Goal: Feedback & Contribution: Leave review/rating

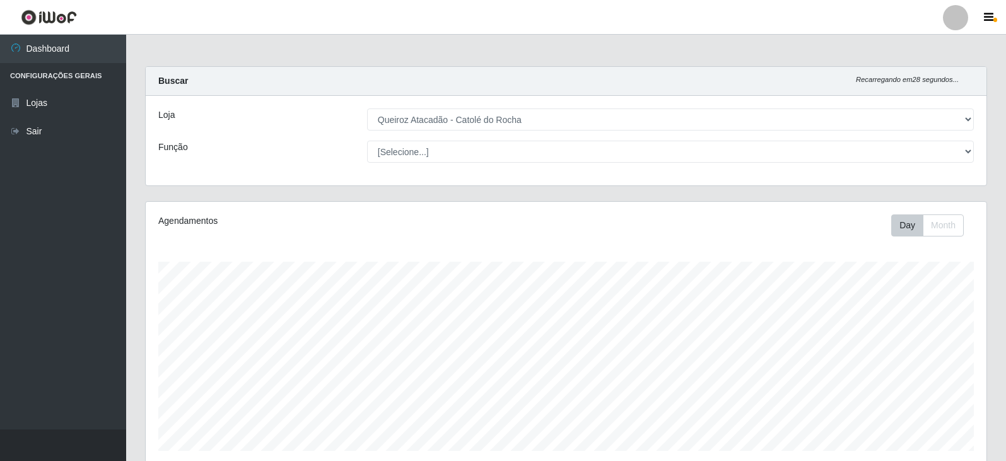
select select "500"
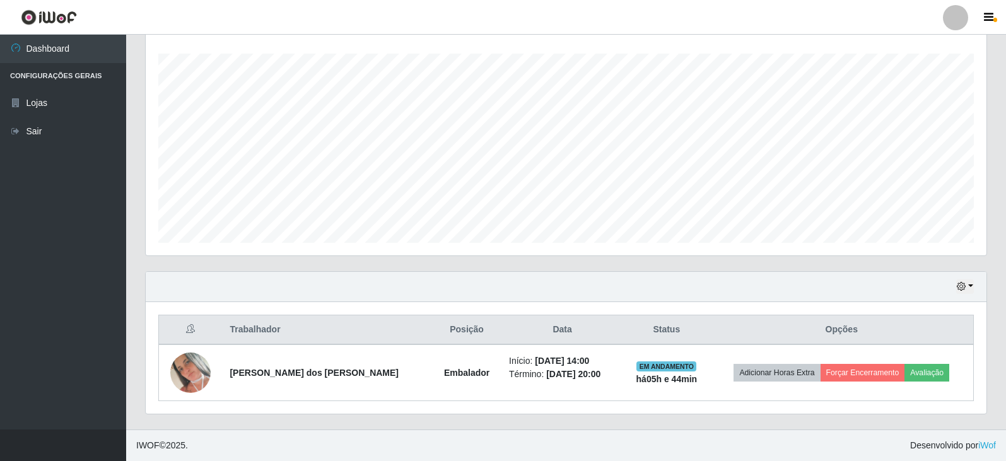
scroll to position [262, 840]
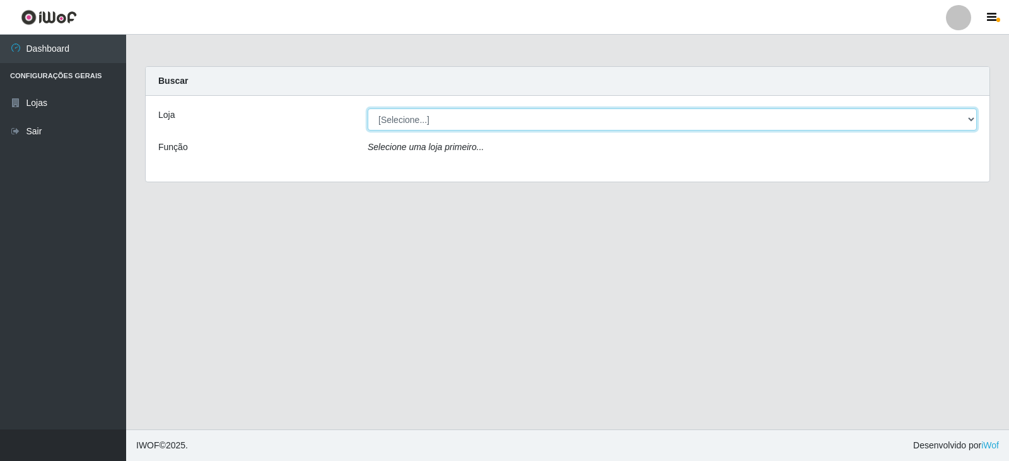
click at [968, 120] on select "[Selecione...] Queiroz Atacadão - Catolé do Rocha" at bounding box center [672, 119] width 609 height 22
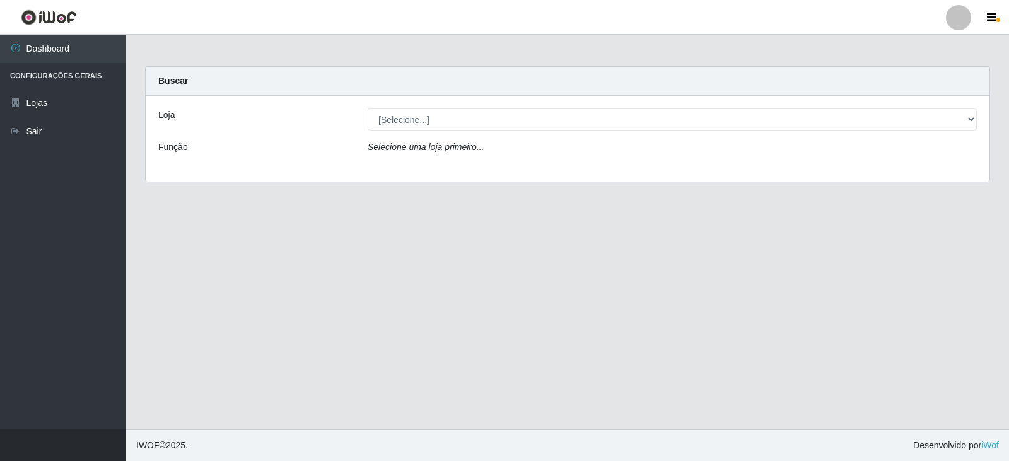
click at [794, 168] on div "Loja [Selecione...] Queiroz Atacadão - Catolé do Rocha Função Selecione uma loj…" at bounding box center [568, 139] width 844 height 86
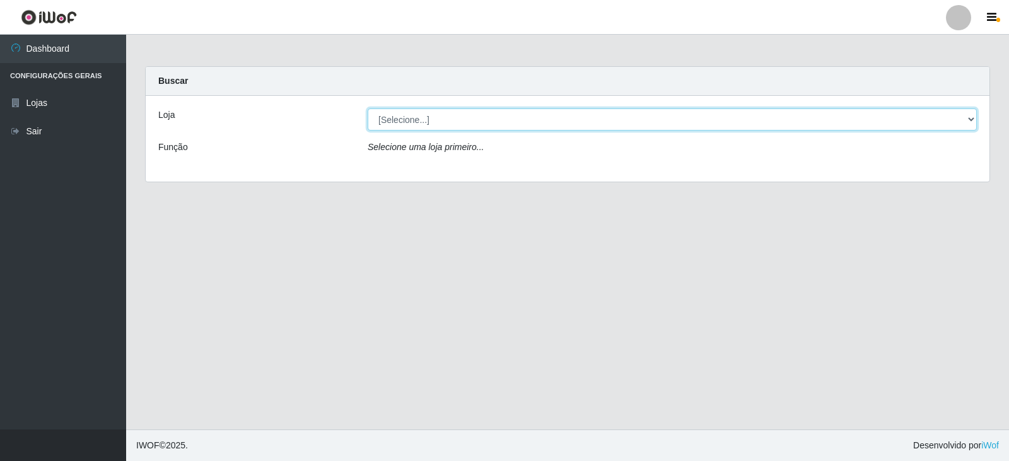
click at [876, 121] on select "[Selecione...] Queiroz Atacadão - Catolé do Rocha" at bounding box center [672, 119] width 609 height 22
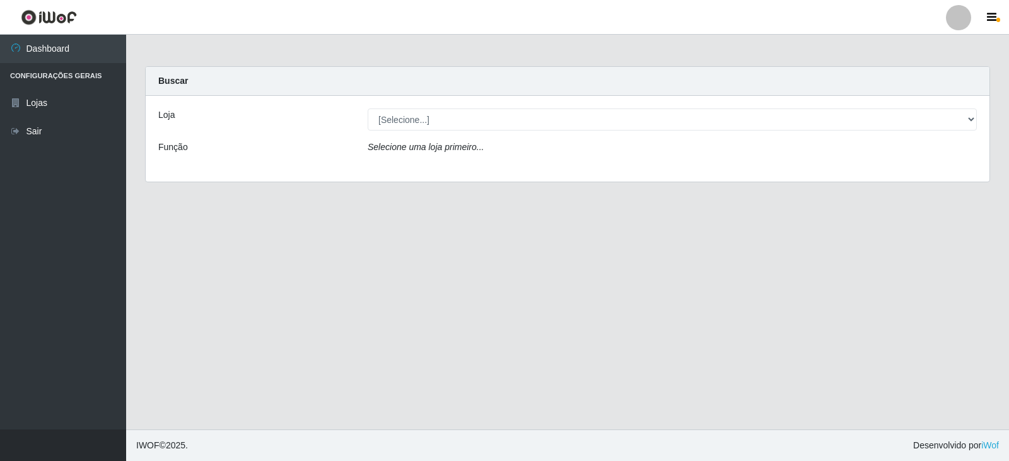
click at [723, 175] on div "Loja [Selecione...] Queiroz Atacadão - Catolé do Rocha Função Selecione uma loj…" at bounding box center [568, 139] width 844 height 86
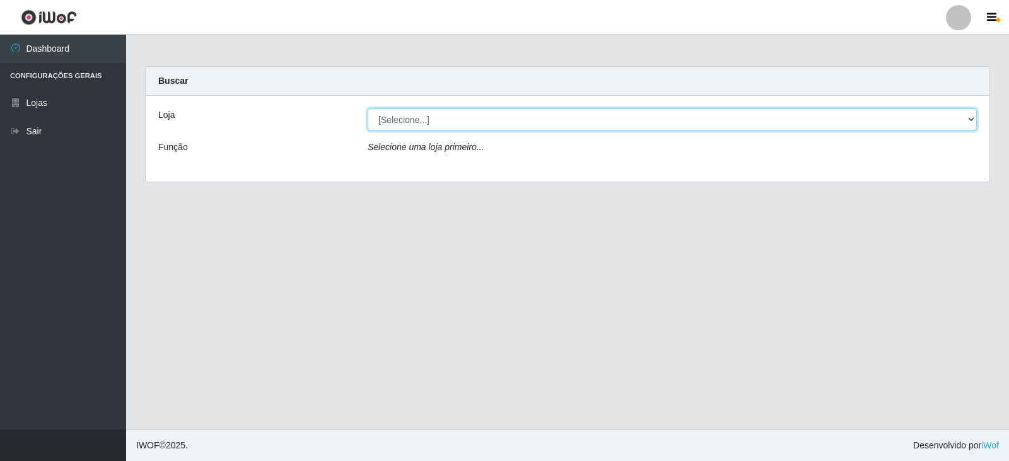
click at [972, 122] on select "[Selecione...] Queiroz Atacadão - Catolé do Rocha" at bounding box center [672, 119] width 609 height 22
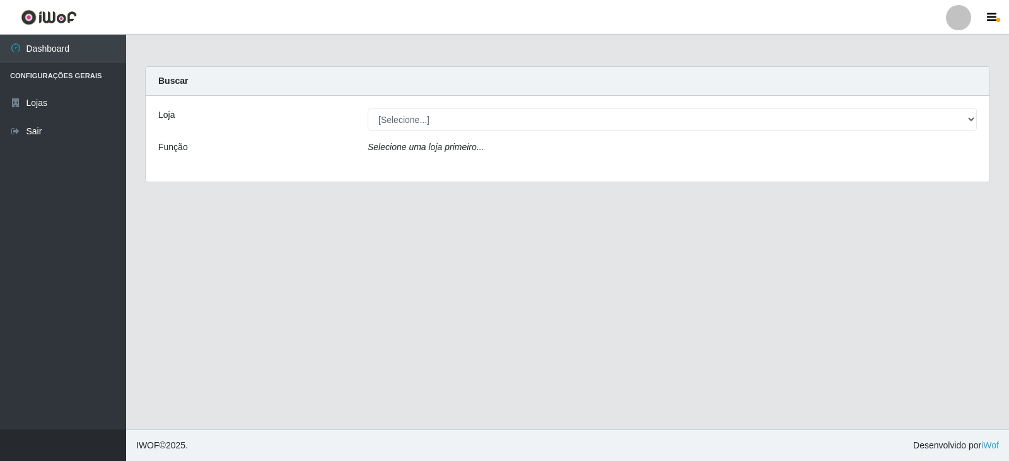
click at [712, 173] on div "Loja [Selecione...] Queiroz Atacadão - Catolé do Rocha Função Selecione uma loj…" at bounding box center [568, 139] width 844 height 86
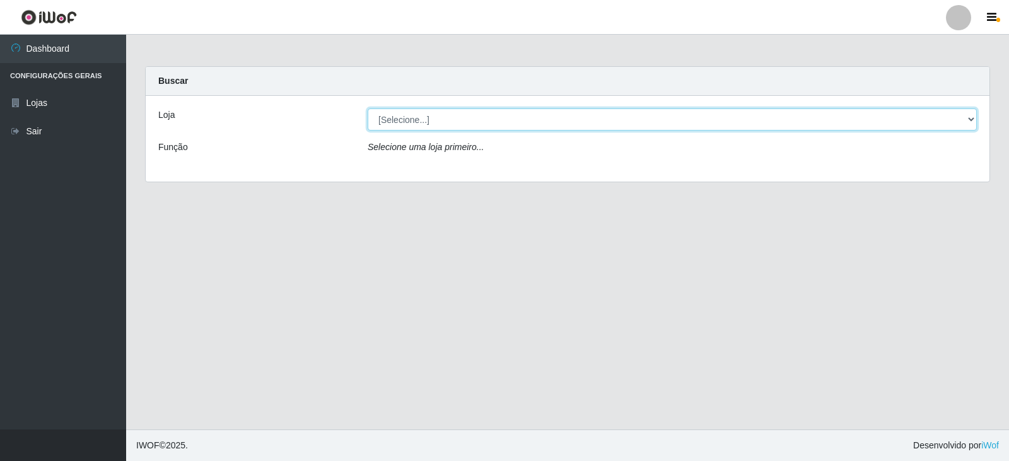
click at [710, 127] on select "[Selecione...] Queiroz Atacadão - Catolé do Rocha" at bounding box center [672, 119] width 609 height 22
select select "500"
click at [368, 108] on select "[Selecione...] Queiroz Atacadão - Catolé do Rocha" at bounding box center [672, 119] width 609 height 22
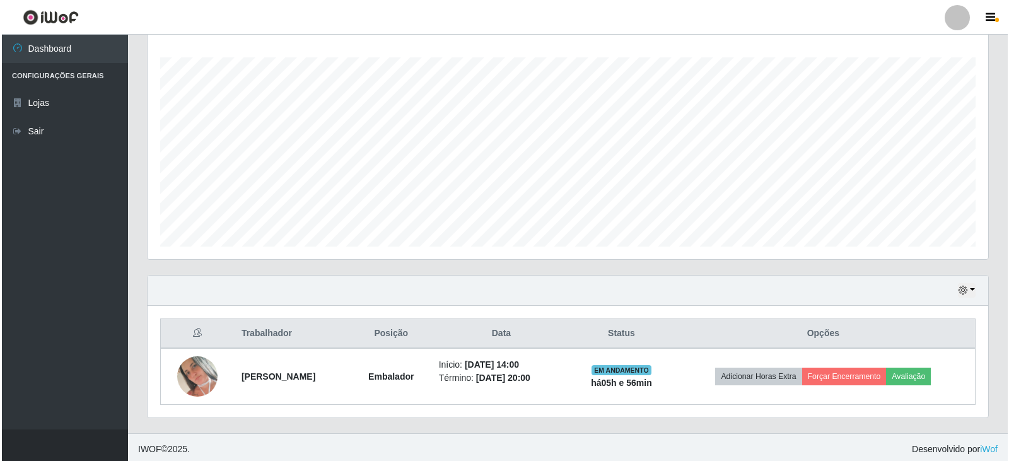
scroll to position [208, 0]
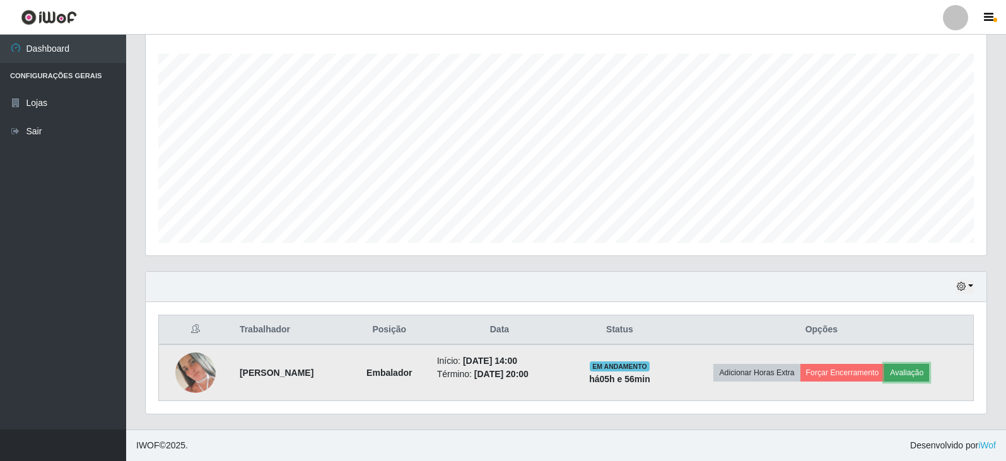
click at [909, 370] on button "Avaliação" at bounding box center [906, 373] width 45 height 18
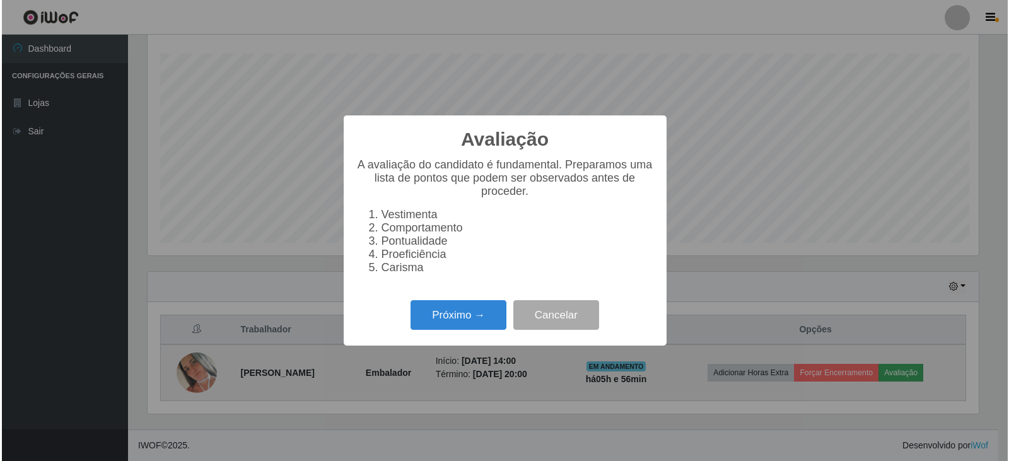
scroll to position [262, 834]
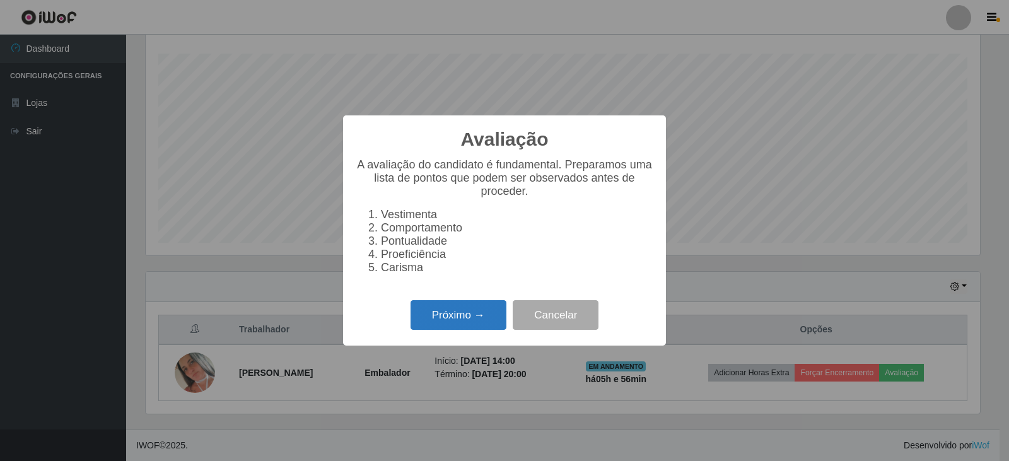
click at [463, 317] on button "Próximo →" at bounding box center [458, 315] width 96 height 30
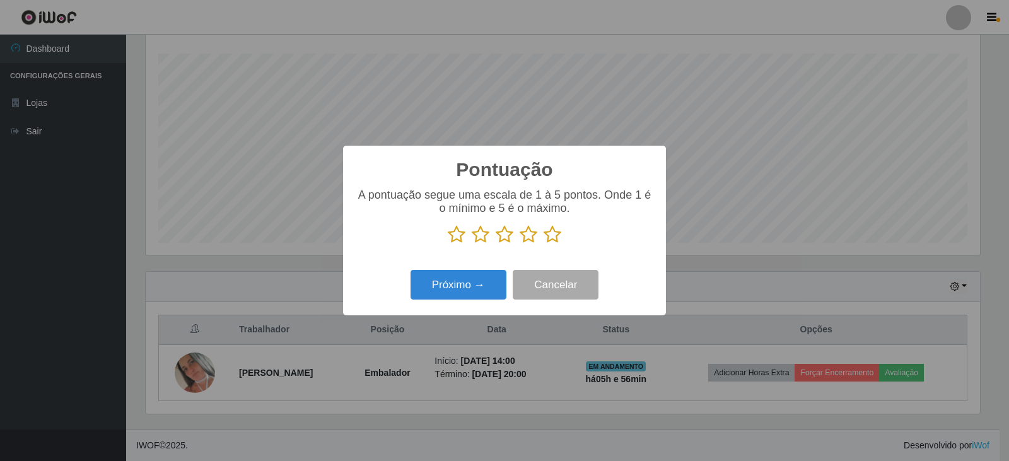
scroll to position [630185, 629612]
click at [555, 236] on icon at bounding box center [552, 234] width 18 height 19
click at [543, 244] on input "radio" at bounding box center [543, 244] width 0 height 0
click at [458, 285] on button "Próximo →" at bounding box center [458, 285] width 96 height 30
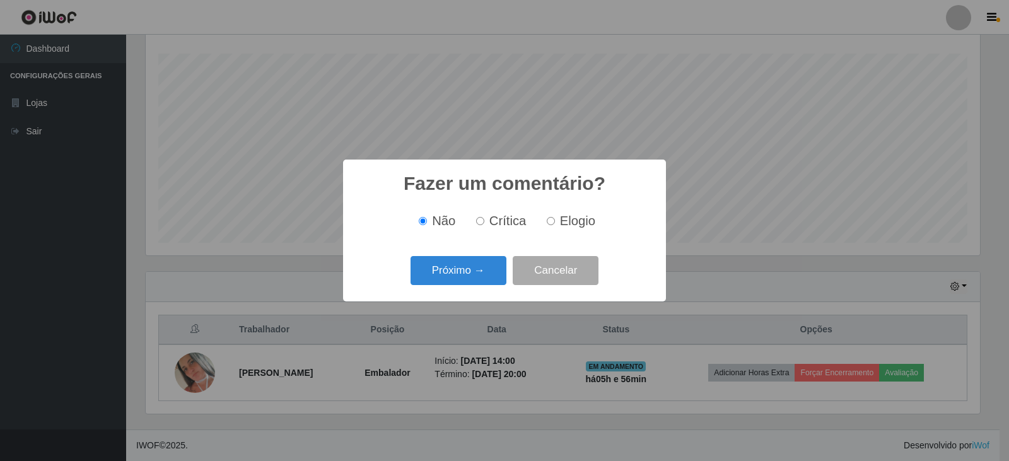
click at [549, 221] on input "Elogio" at bounding box center [551, 221] width 8 height 8
radio input "true"
click at [459, 270] on button "Próximo →" at bounding box center [458, 271] width 96 height 30
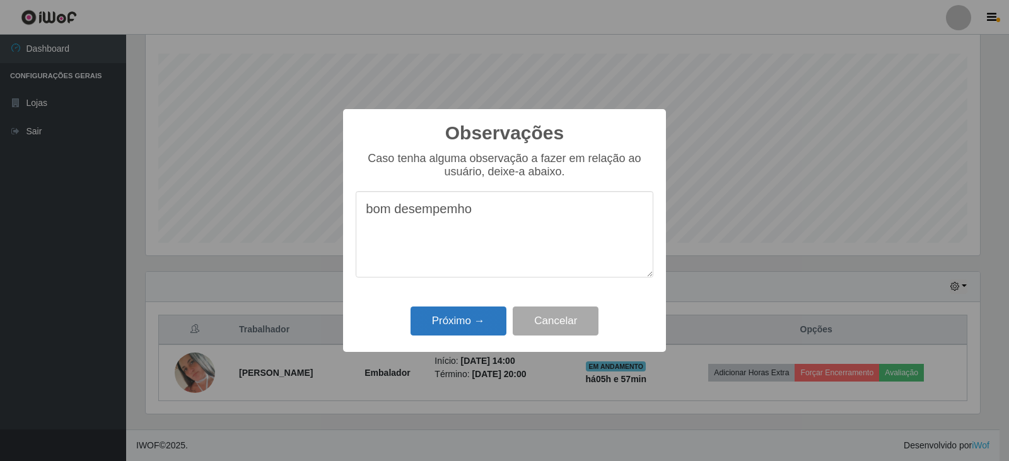
type textarea "bom desempemho"
click at [442, 319] on button "Próximo →" at bounding box center [458, 321] width 96 height 30
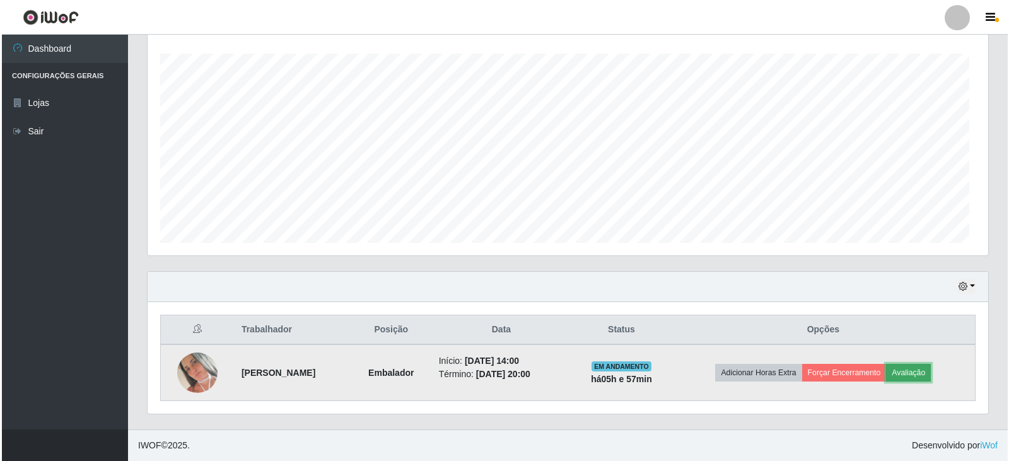
scroll to position [262, 840]
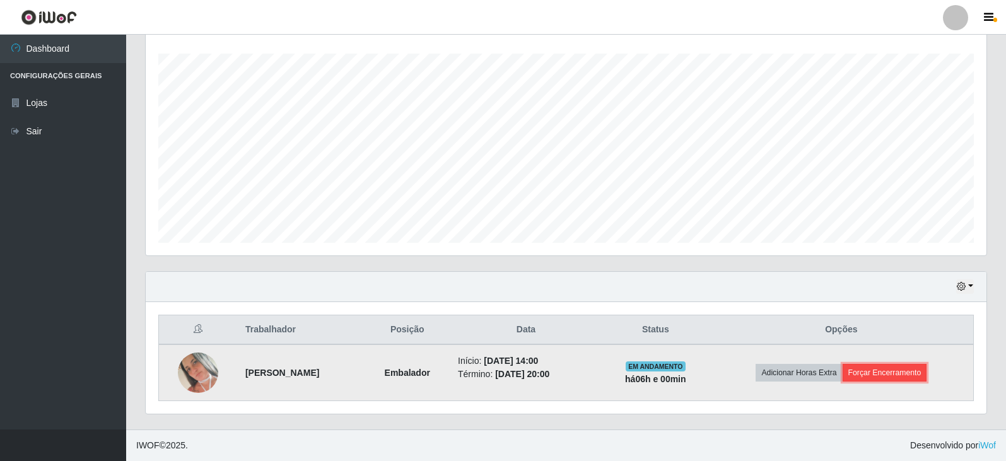
click at [898, 364] on button "Forçar Encerramento" at bounding box center [884, 373] width 84 height 18
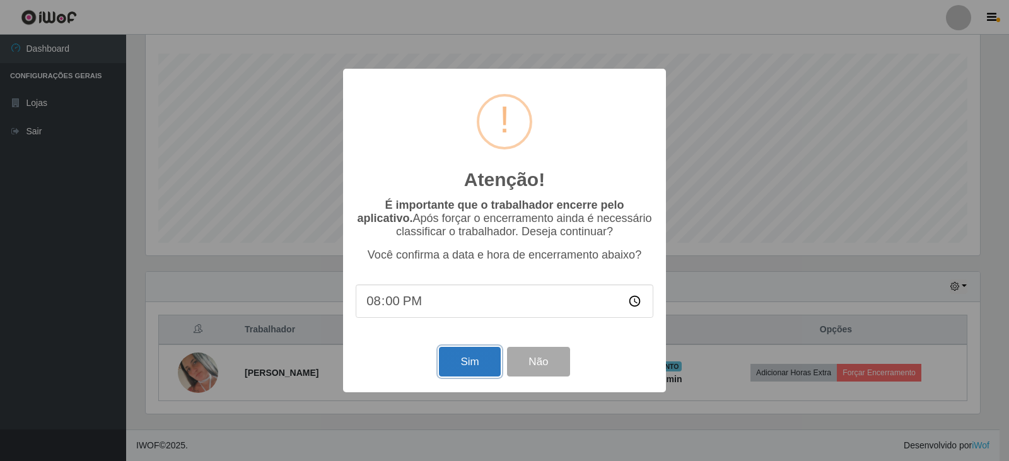
click at [454, 357] on button "Sim" at bounding box center [469, 362] width 61 height 30
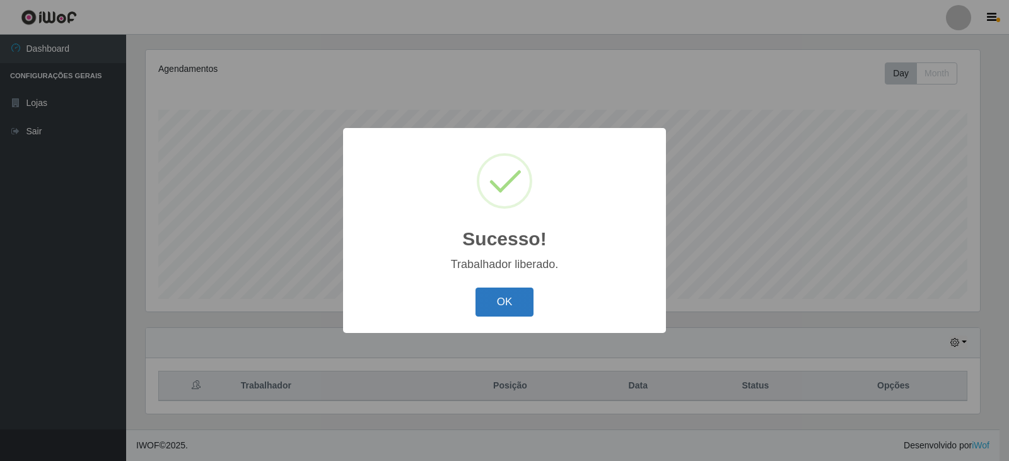
click at [492, 295] on button "OK" at bounding box center [504, 302] width 59 height 30
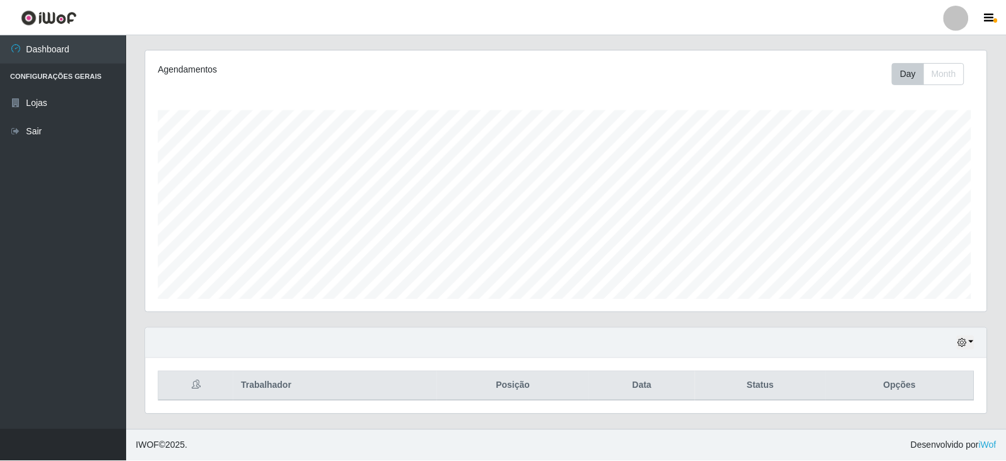
scroll to position [262, 840]
